Goal: Task Accomplishment & Management: Manage account settings

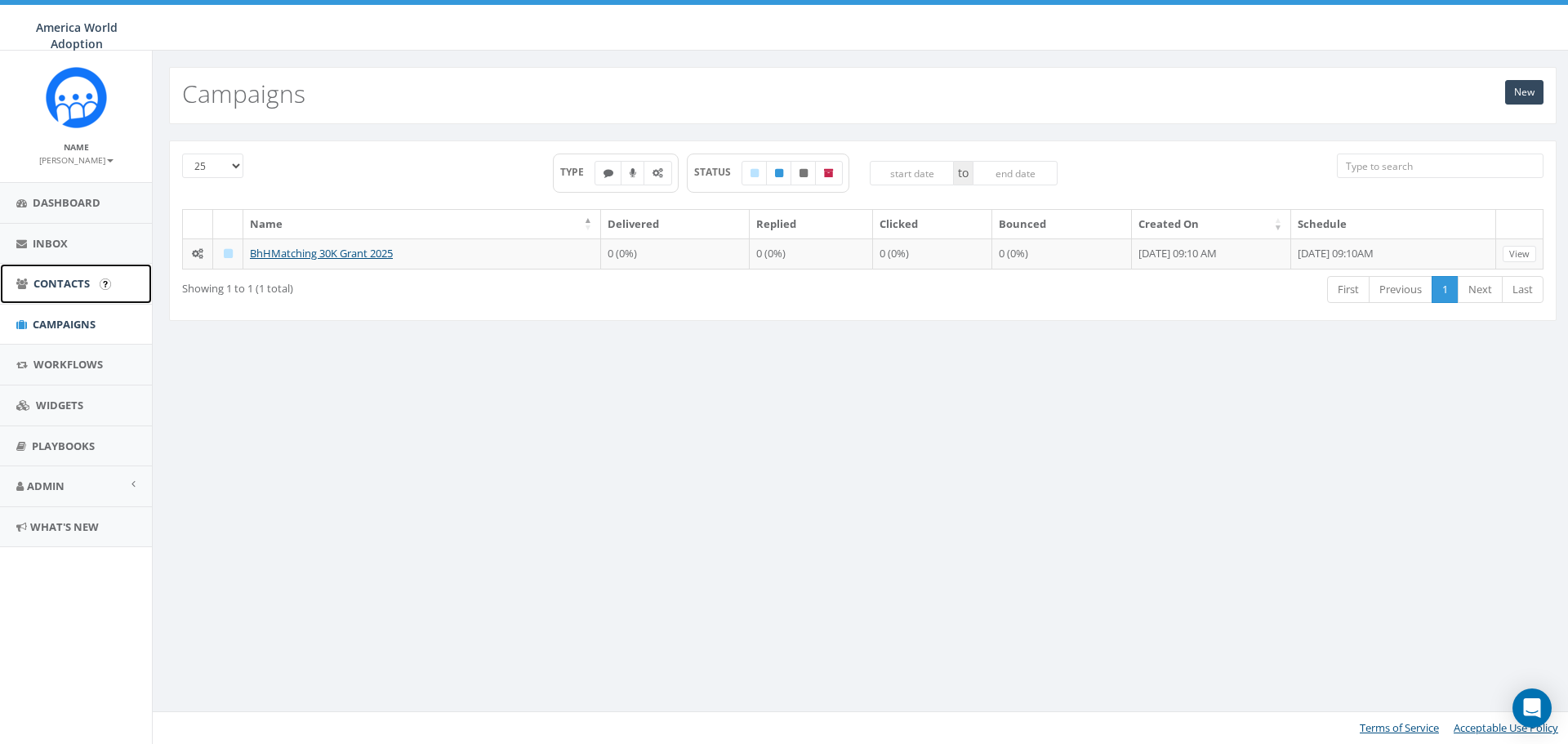
click at [55, 287] on span "Contacts" at bounding box center [62, 284] width 57 height 15
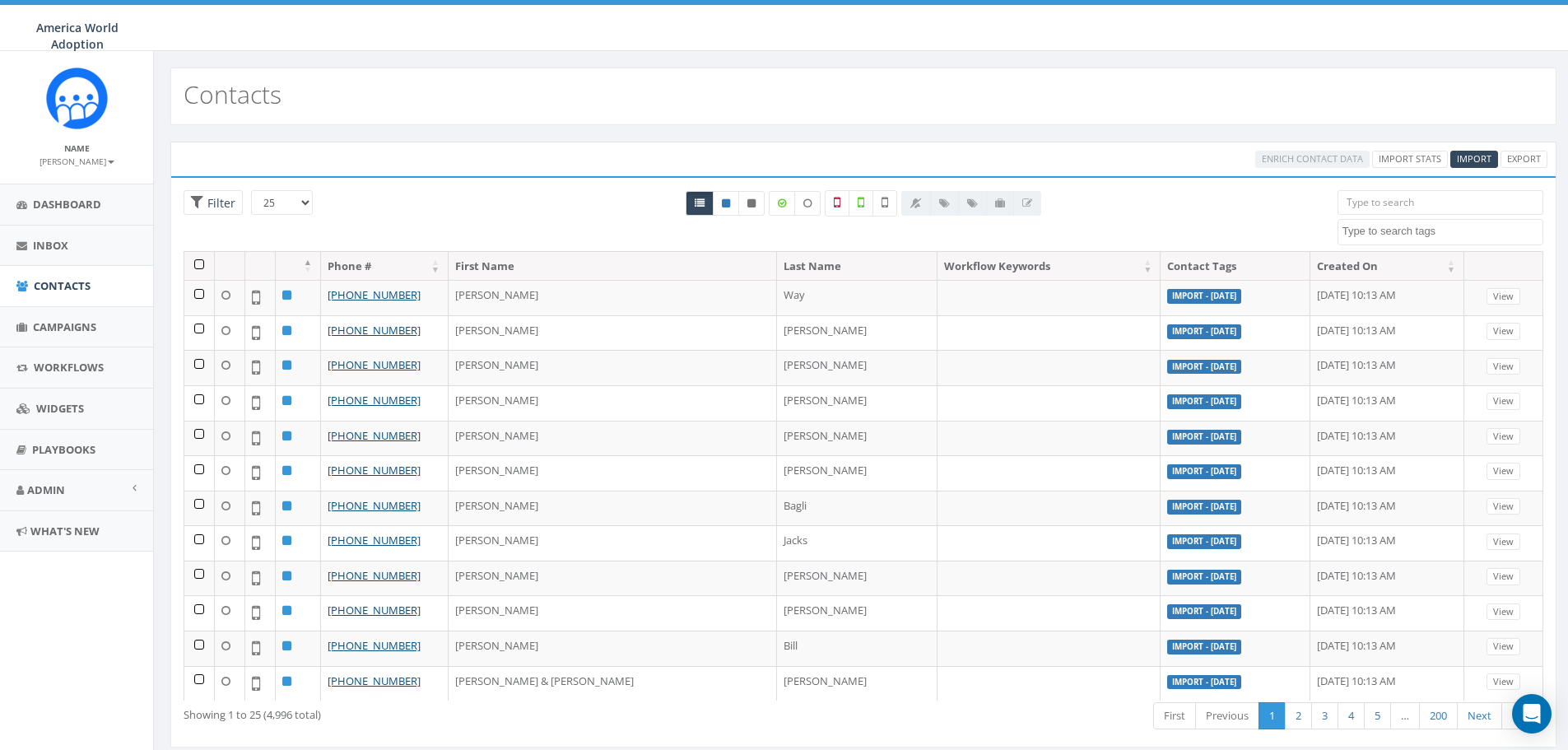
select select
click at [60, 319] on span "Campaigns" at bounding box center [65, 327] width 63 height 15
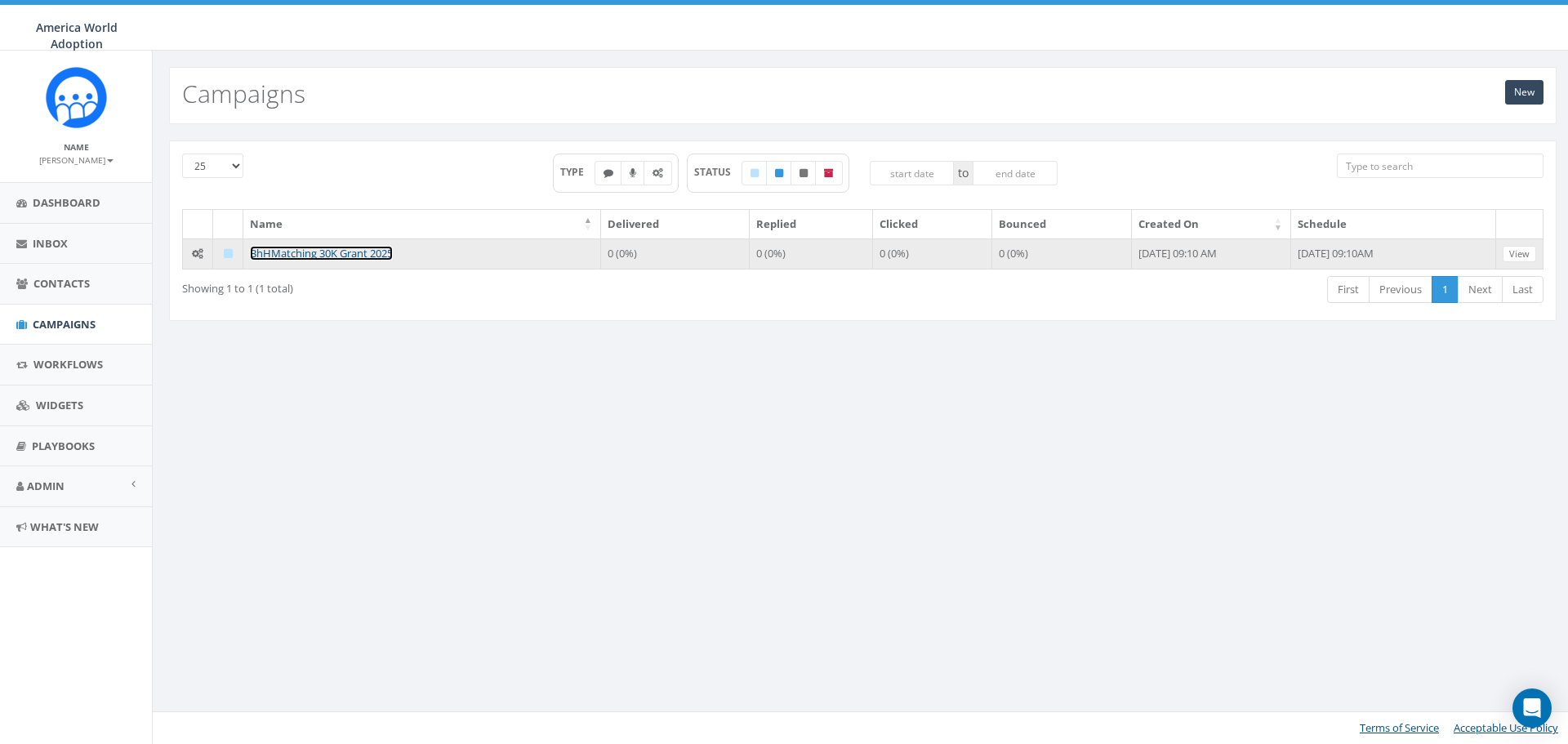
click at [268, 250] on link "BhHMatching 30K Grant 2025" at bounding box center [321, 253] width 143 height 15
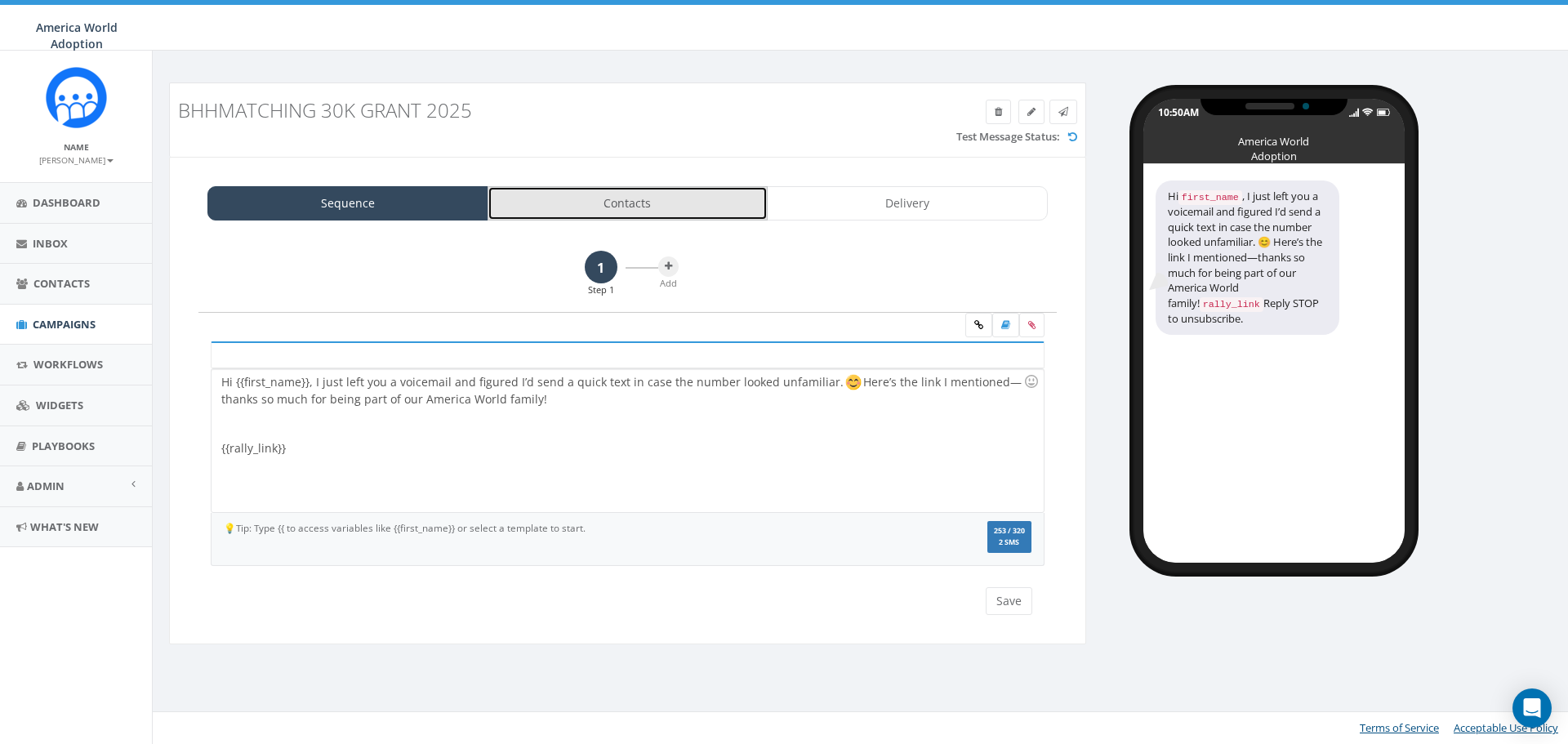
click at [584, 196] on link "Contacts" at bounding box center [628, 203] width 281 height 35
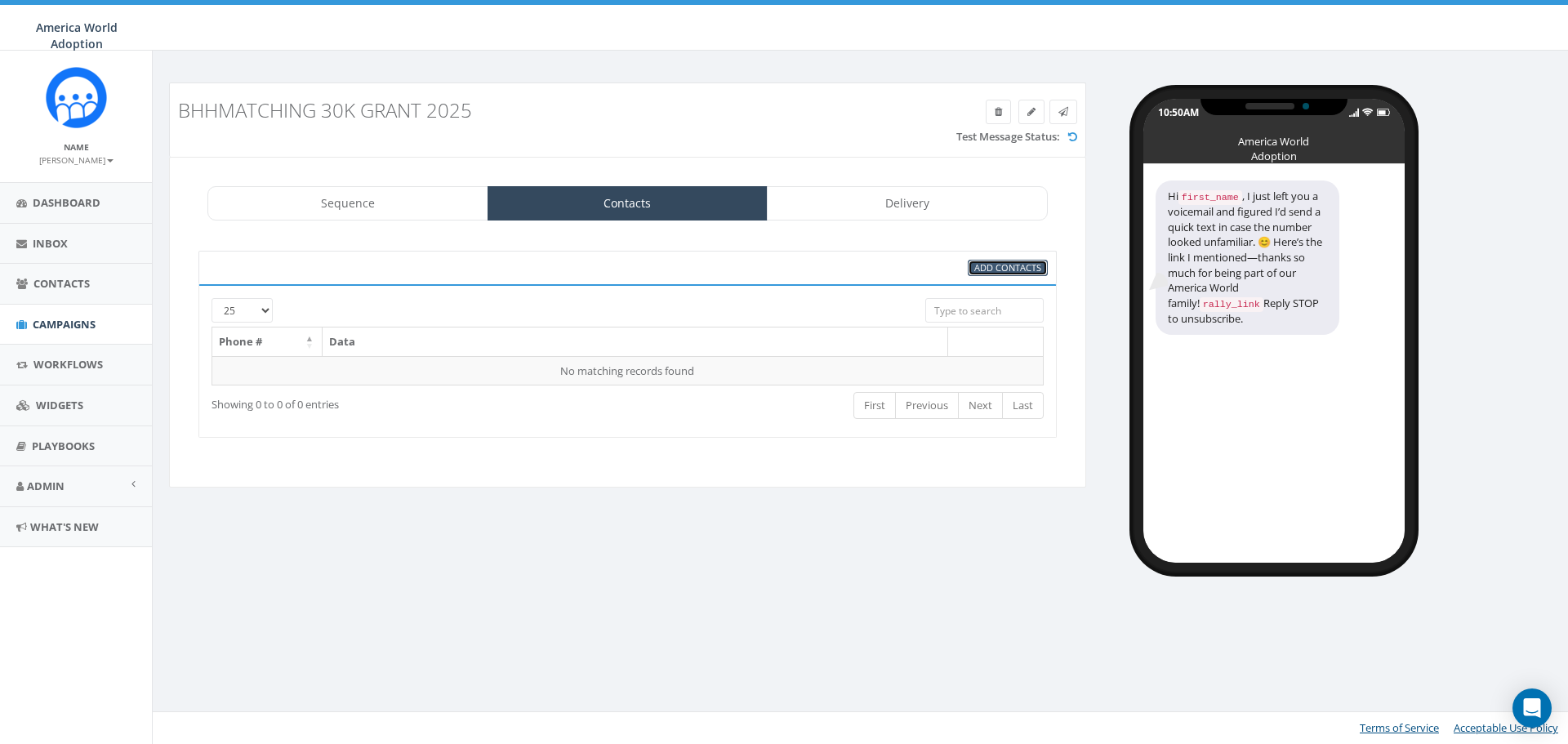
click at [988, 267] on span "Add Contacts" at bounding box center [1007, 267] width 67 height 12
select select
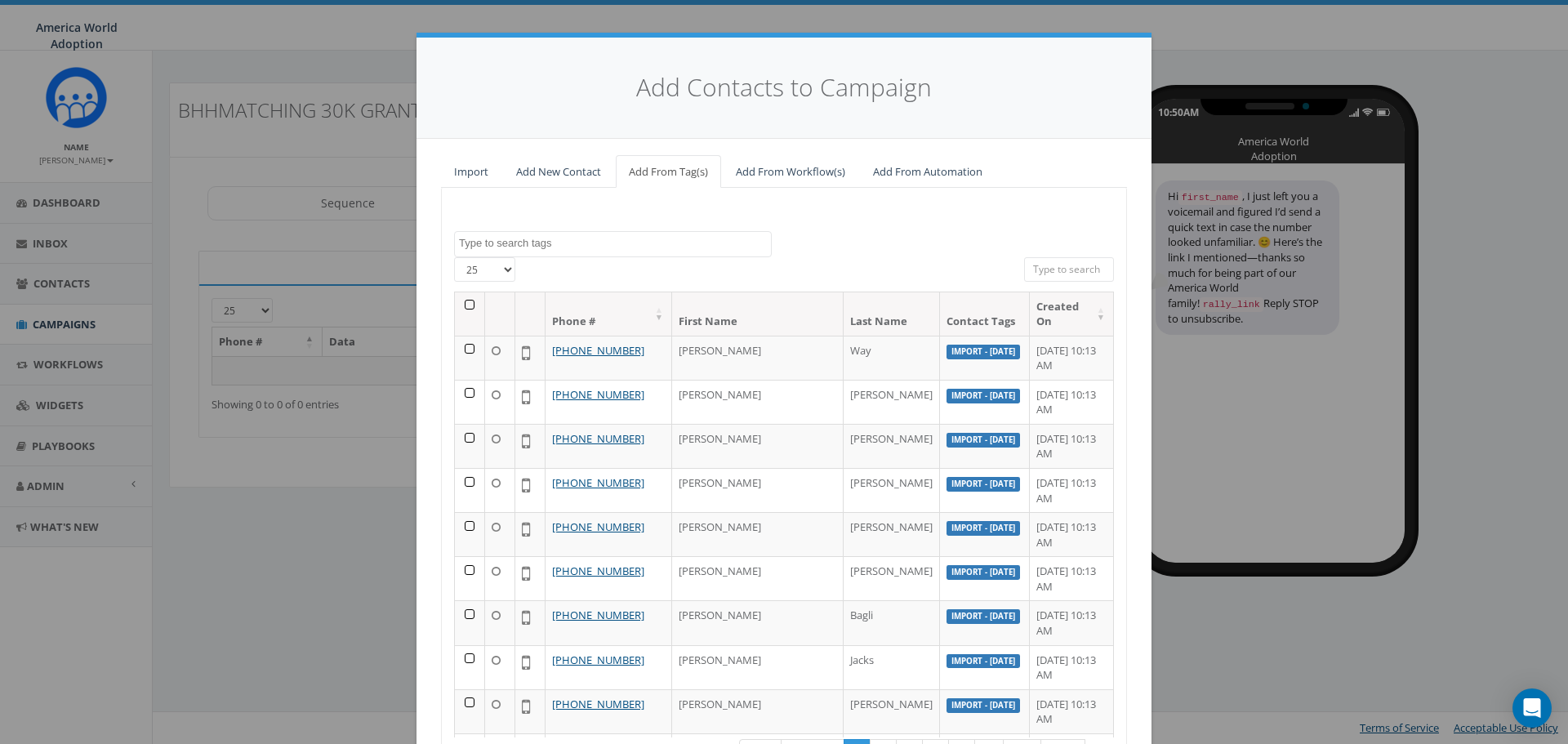
click at [460, 304] on th at bounding box center [469, 314] width 30 height 44
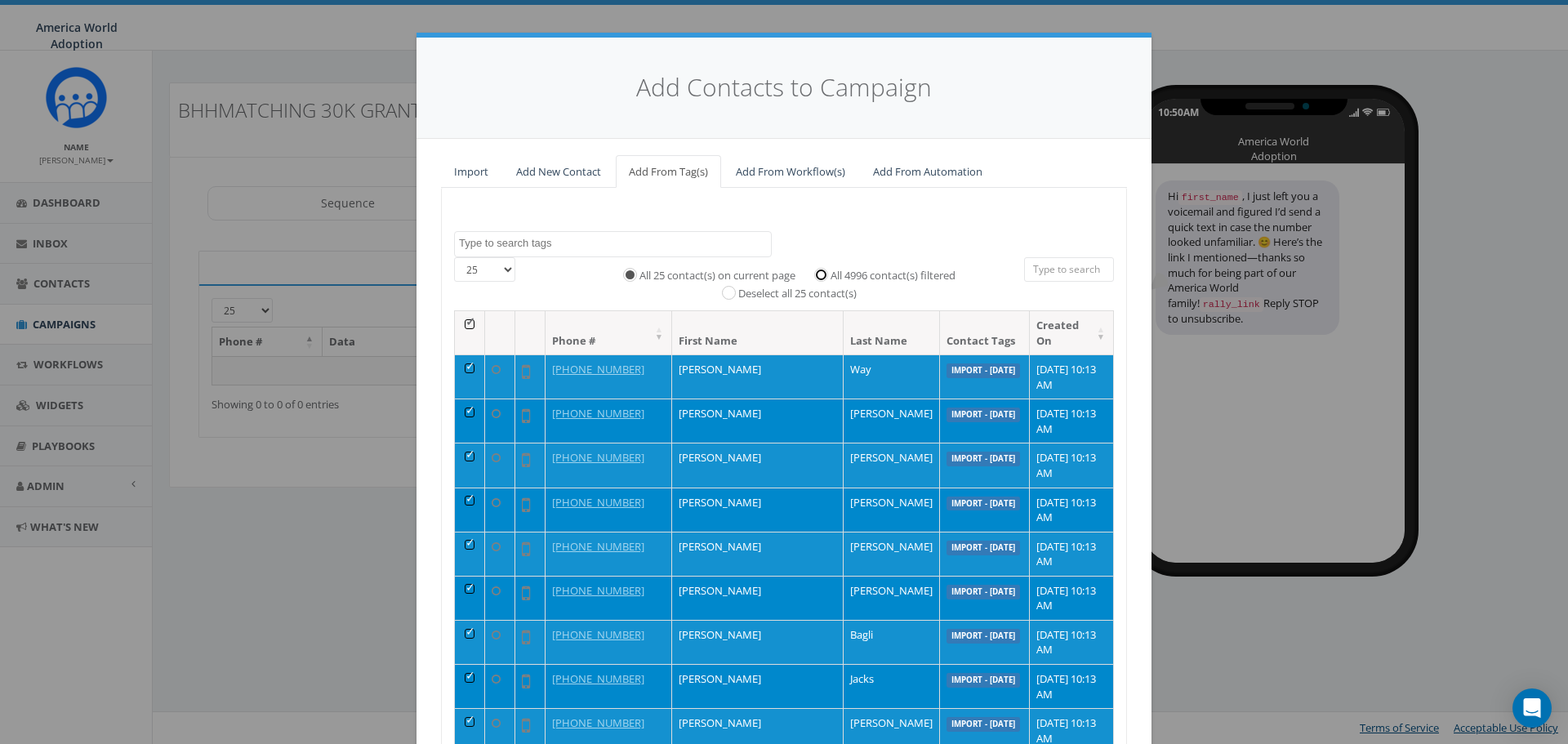
click at [820, 272] on input "All 4996 contact(s) filtered" at bounding box center [825, 274] width 11 height 11
radio input "true"
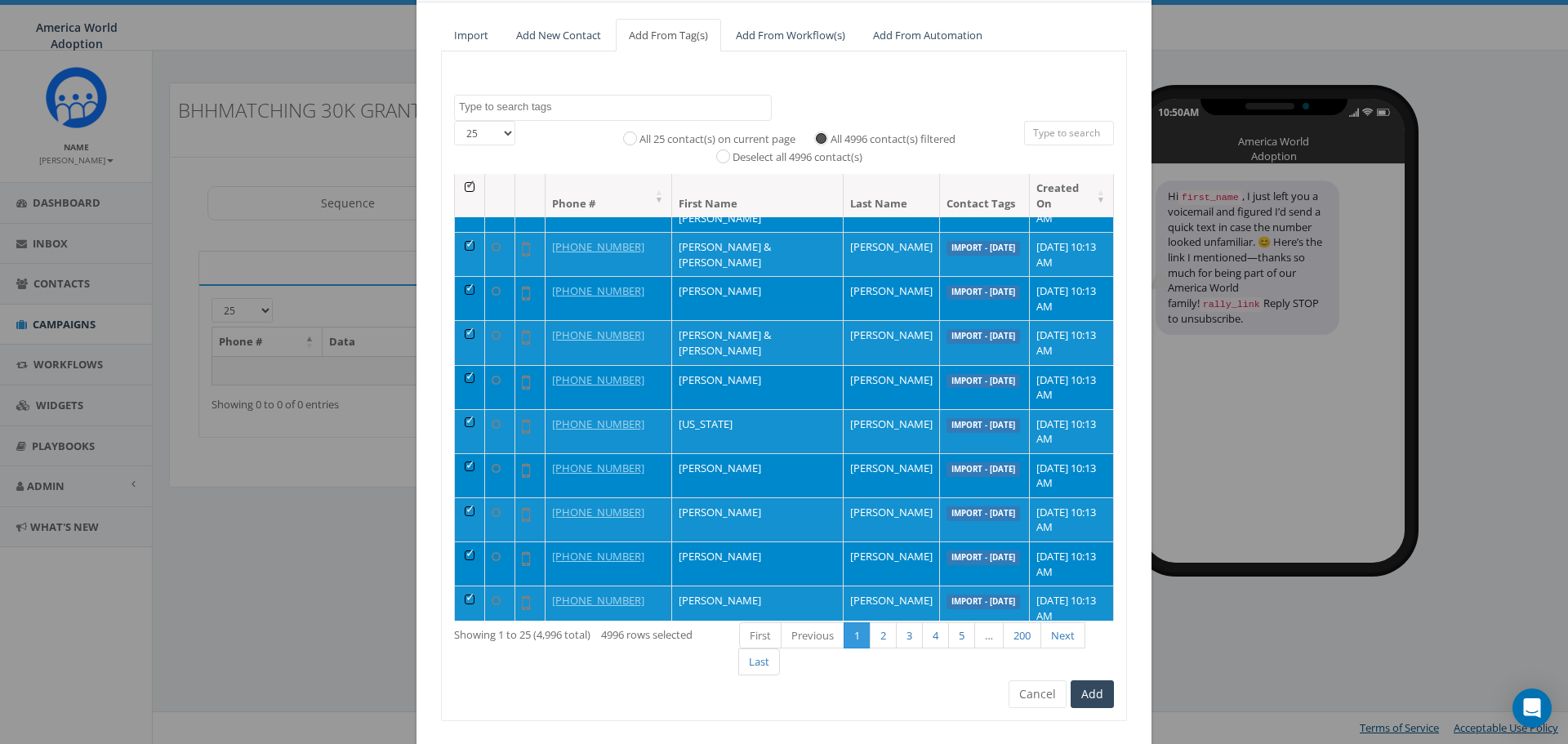
scroll to position [175, 0]
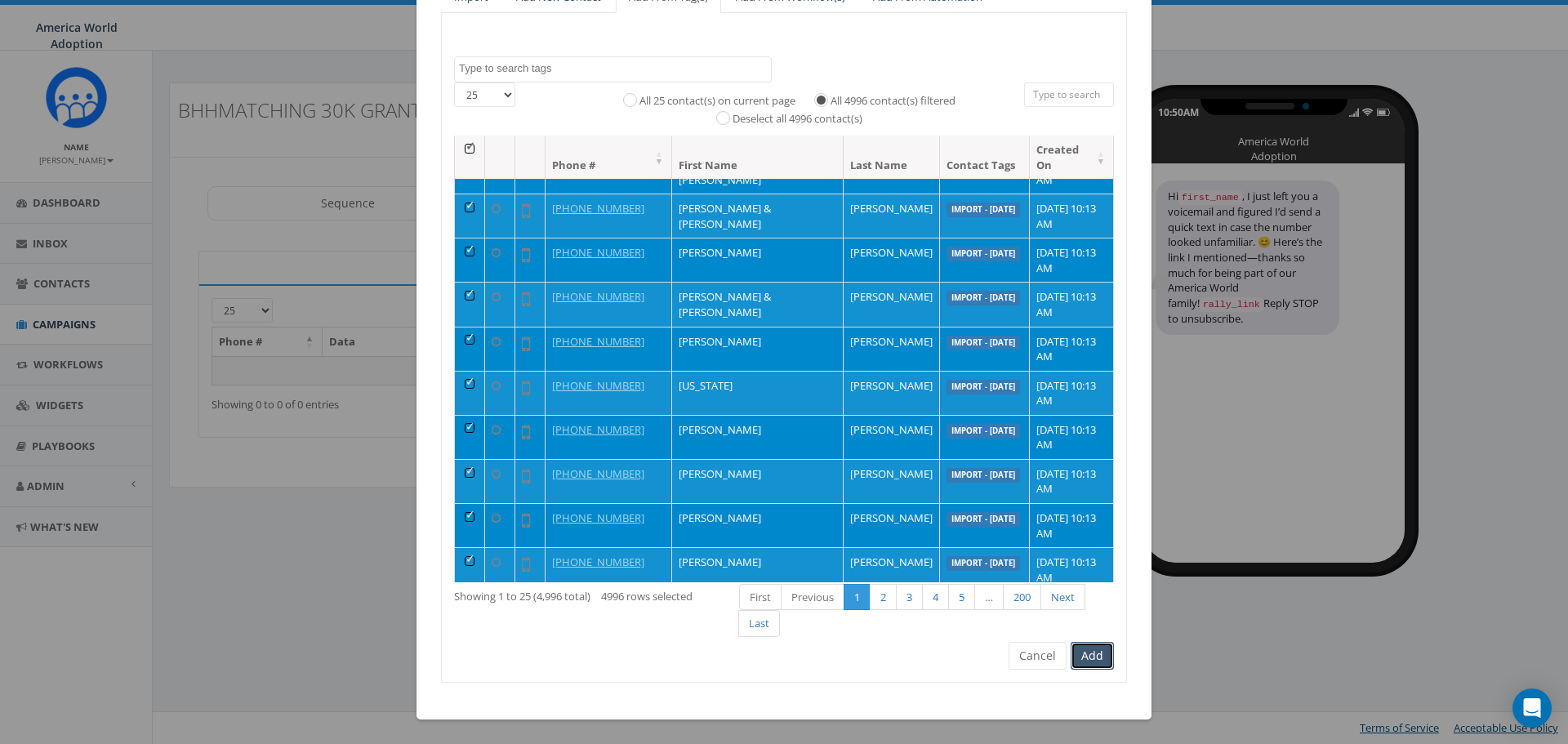
click at [1099, 649] on button "Add" at bounding box center [1092, 656] width 44 height 28
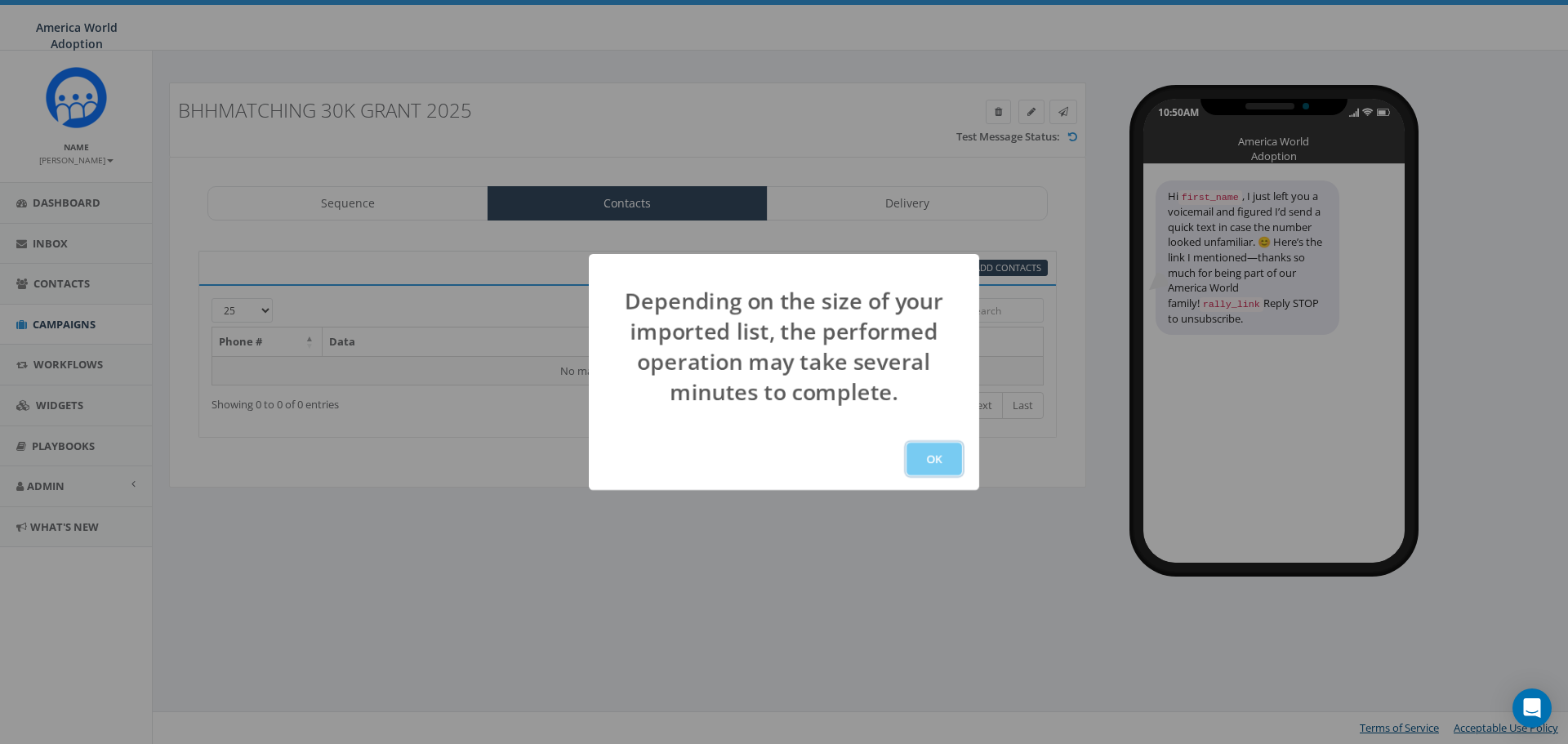
click at [945, 454] on button "OK" at bounding box center [934, 459] width 56 height 33
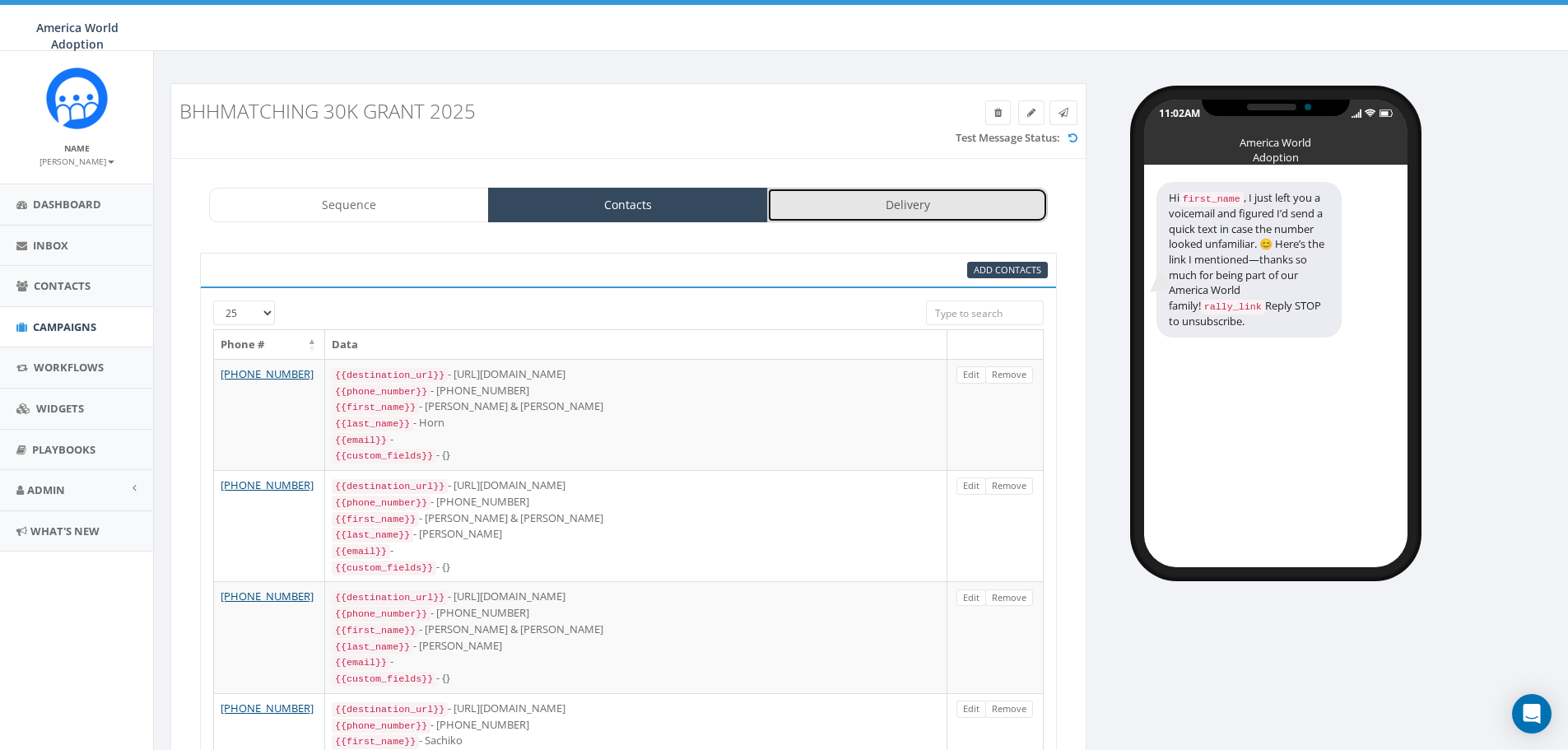
click at [850, 208] on link "Delivery" at bounding box center [907, 205] width 280 height 35
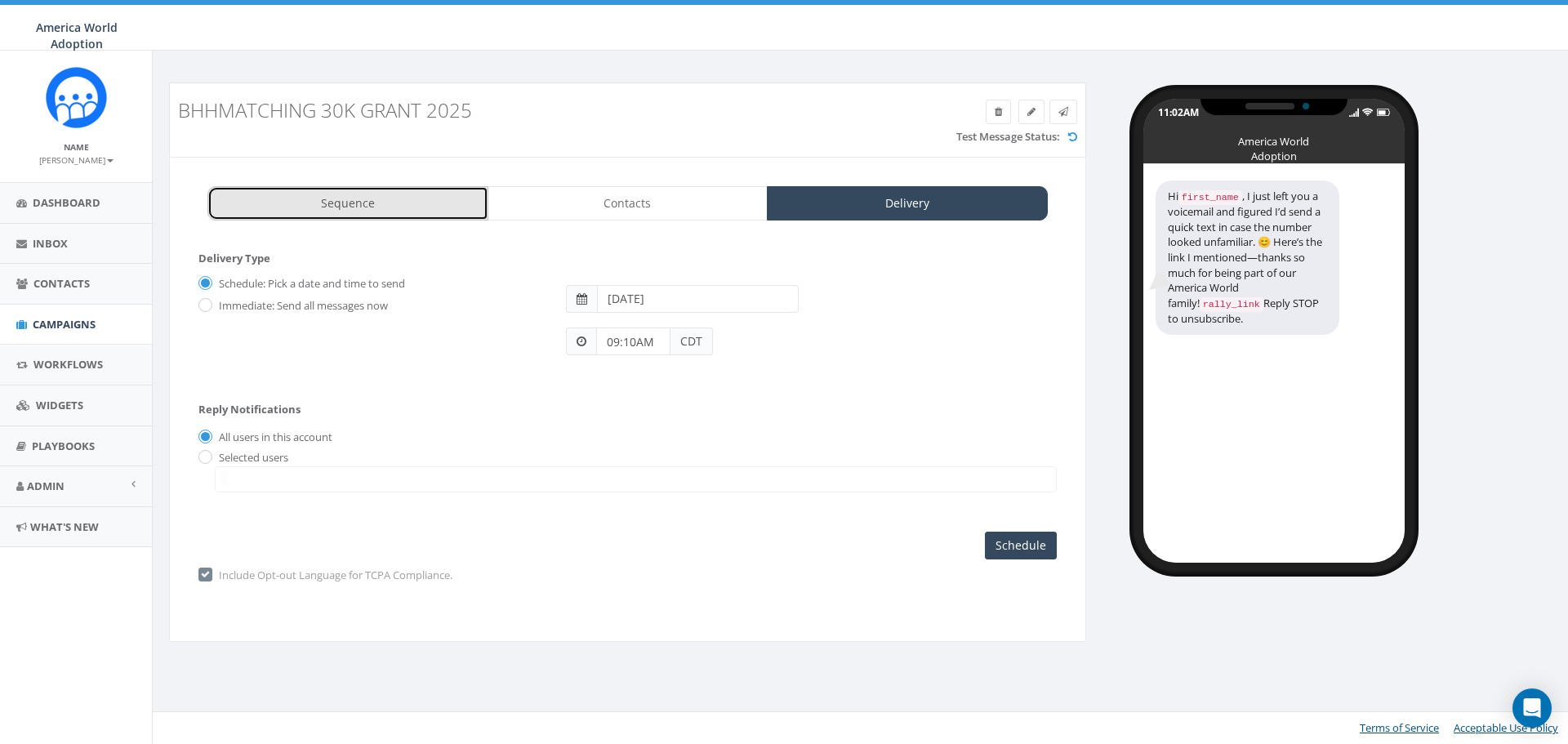
click at [435, 214] on link "Sequence" at bounding box center [348, 203] width 281 height 35
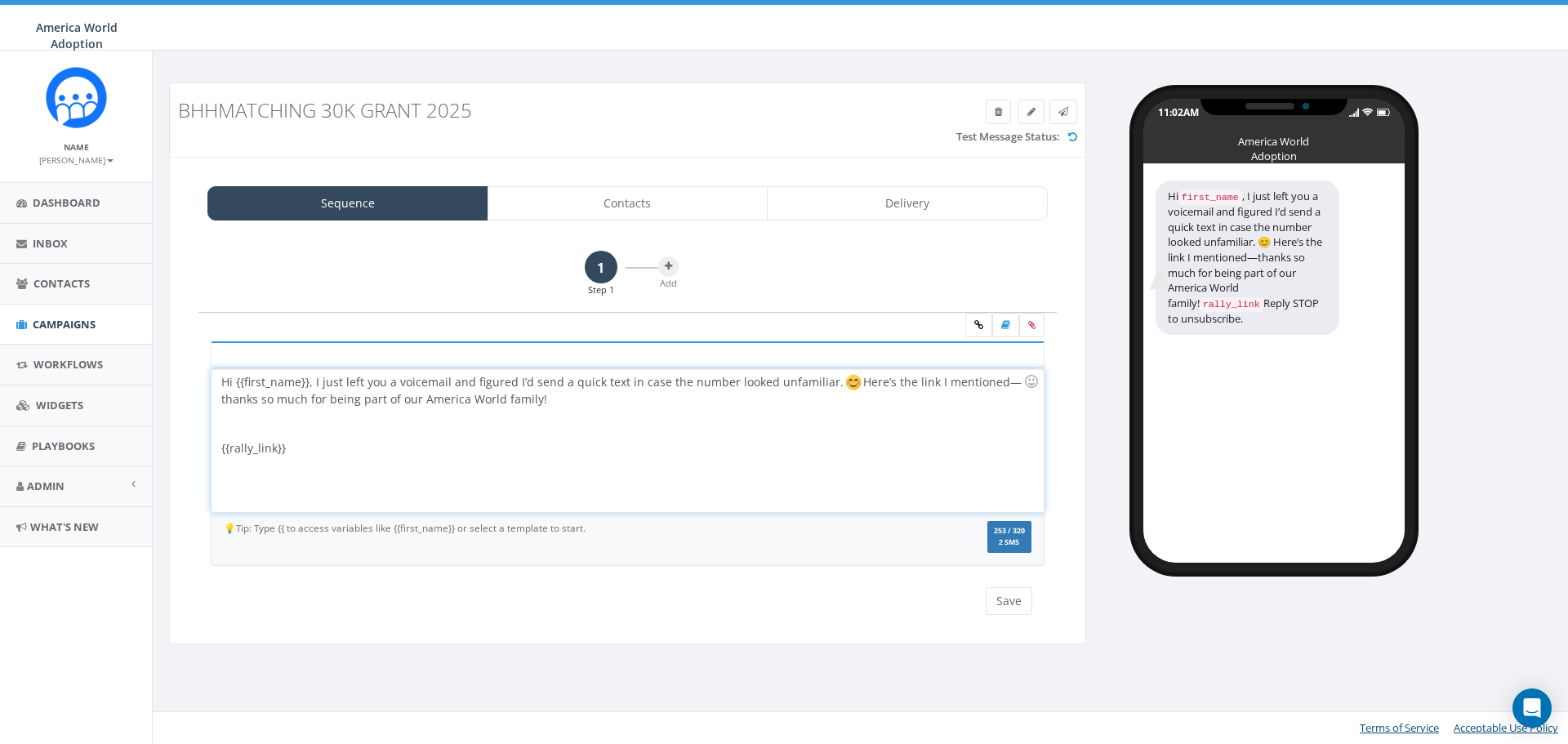
click at [552, 402] on div "Hi {{first_name}}, I just left you a voicemail and figured I’d send a quick tex…" at bounding box center [627, 441] width 831 height 143
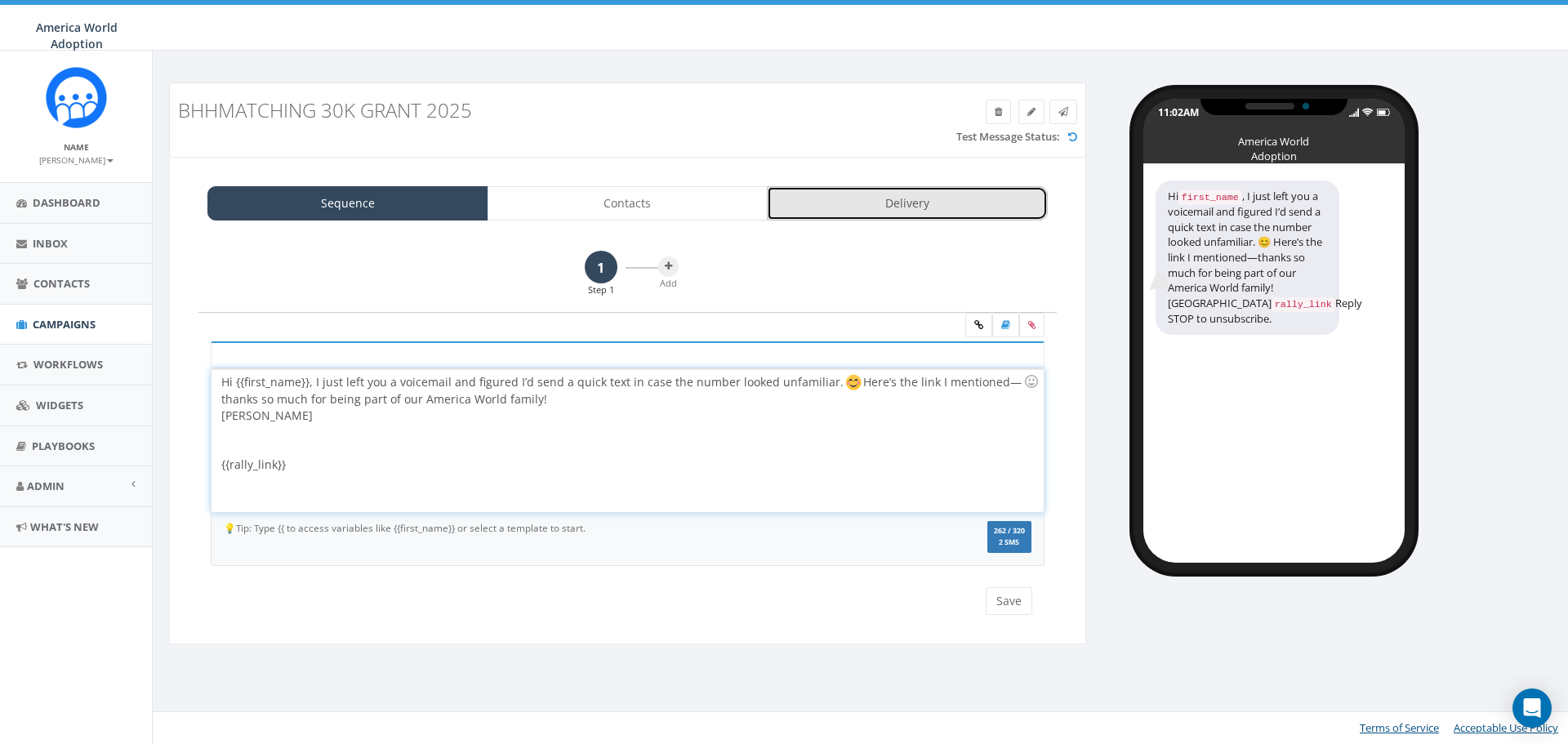
click at [927, 209] on link "Delivery" at bounding box center [908, 203] width 281 height 35
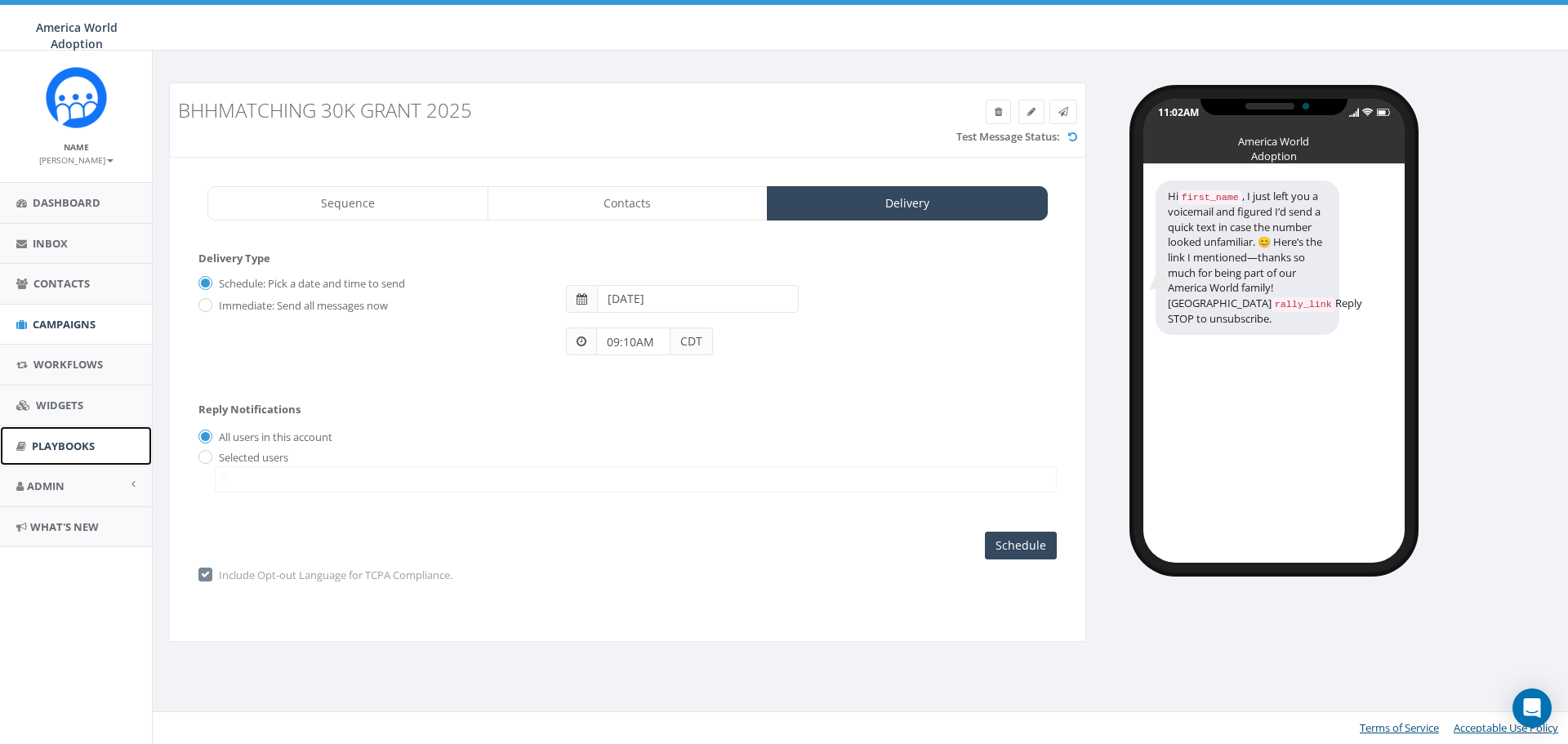
click at [47, 445] on span "Playbooks" at bounding box center [63, 446] width 62 height 15
